Goal: Find specific page/section: Find specific page/section

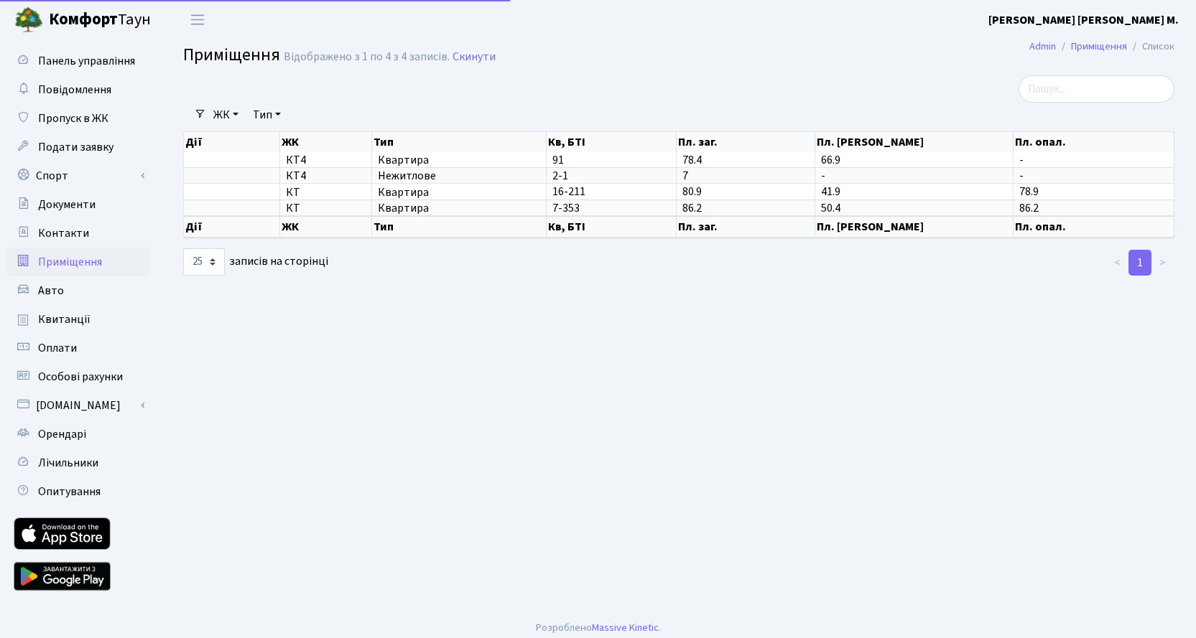
select select "25"
click at [601, 213] on td "7-353" at bounding box center [612, 208] width 131 height 16
click at [389, 210] on span "Квартира" at bounding box center [459, 208] width 162 height 11
click at [214, 209] on td at bounding box center [232, 208] width 96 height 16
click at [88, 122] on span "Пропуск в ЖК" at bounding box center [73, 119] width 70 height 16
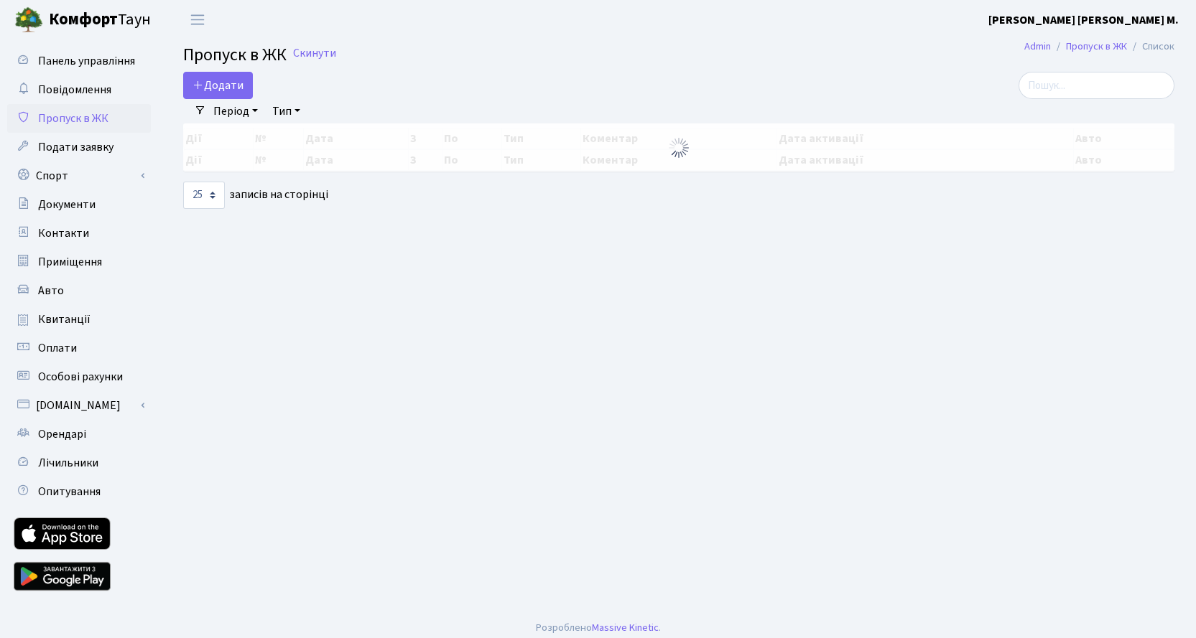
select select "25"
